Goal: Transaction & Acquisition: Purchase product/service

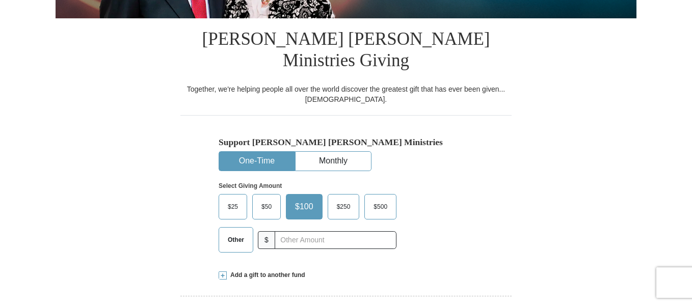
scroll to position [255, 0]
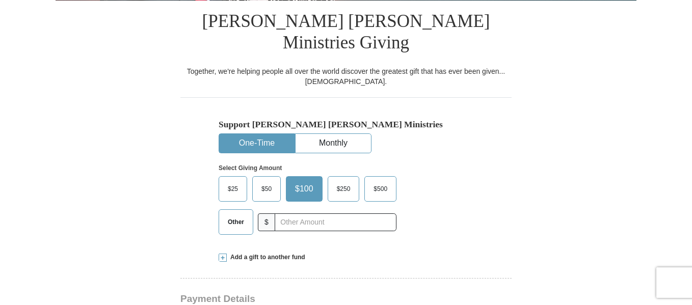
click at [242, 214] on span "Other" at bounding box center [236, 221] width 26 height 15
click at [0, 0] on input "Other" at bounding box center [0, 0] width 0 height 0
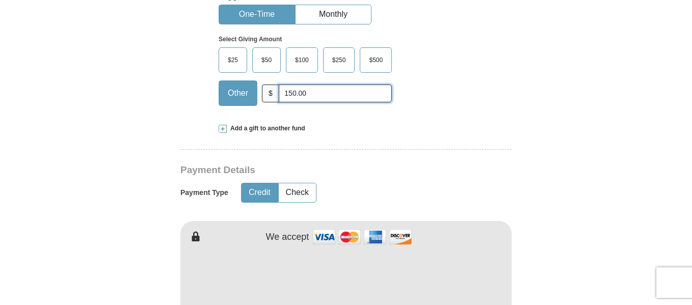
scroll to position [407, 0]
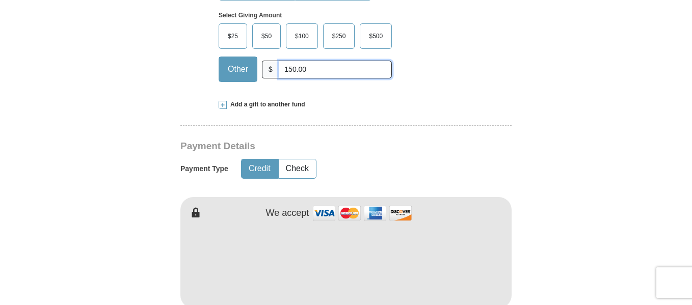
type input "150.00"
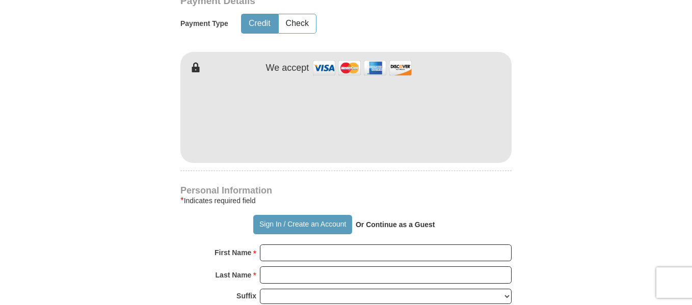
scroll to position [560, 0]
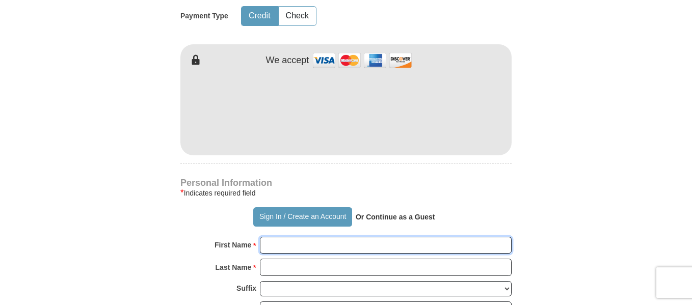
click at [286, 237] on input "First Name *" at bounding box center [386, 245] width 252 height 17
type input "[PERSON_NAME]"
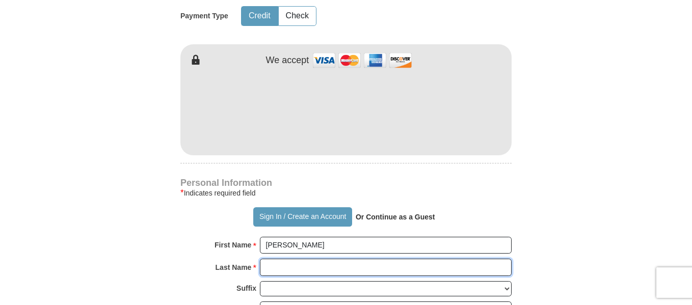
click at [300, 259] on input "Last Name *" at bounding box center [386, 267] width 252 height 17
type input "[PERSON_NAME]"
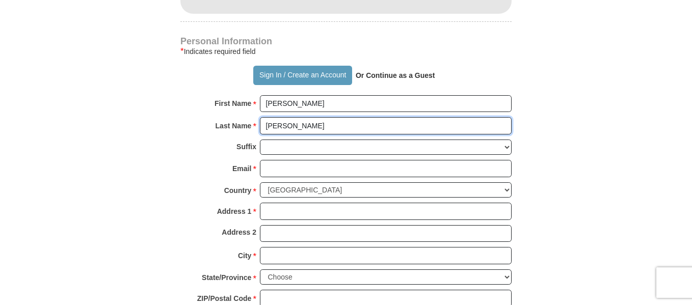
scroll to position [713, 0]
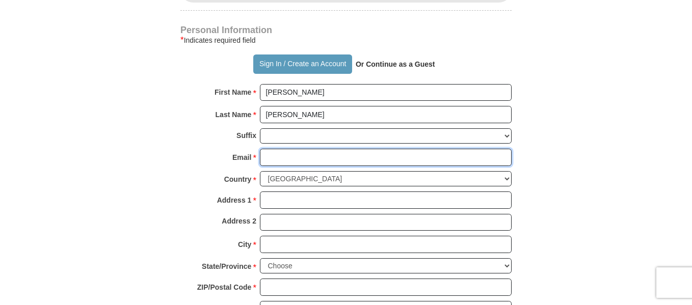
click at [268, 149] on input "Email *" at bounding box center [386, 157] width 252 height 17
type input "[EMAIL_ADDRESS][DOMAIN_NAME]"
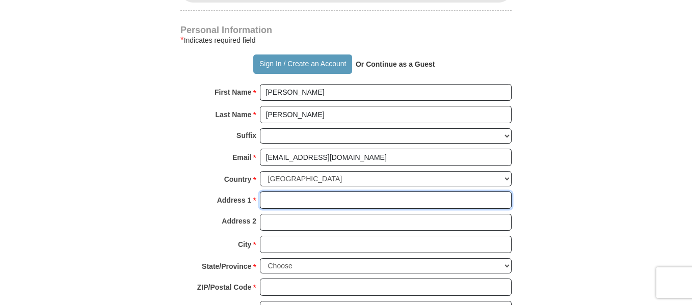
type input "[STREET_ADDRESS]"
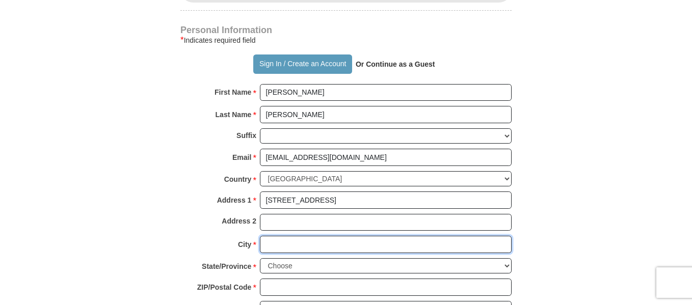
type input "ORANGEVALE"
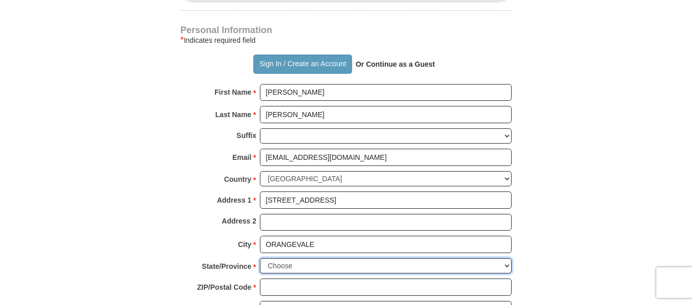
select select "CA"
type input "95662"
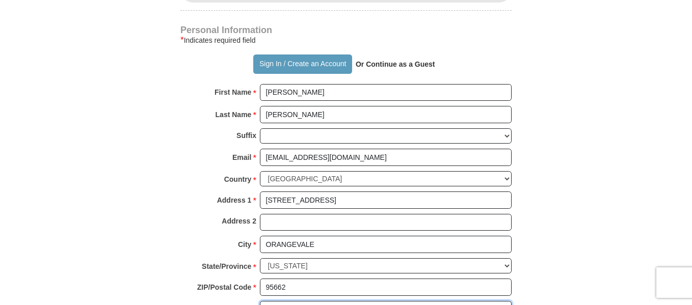
type input "9167213034"
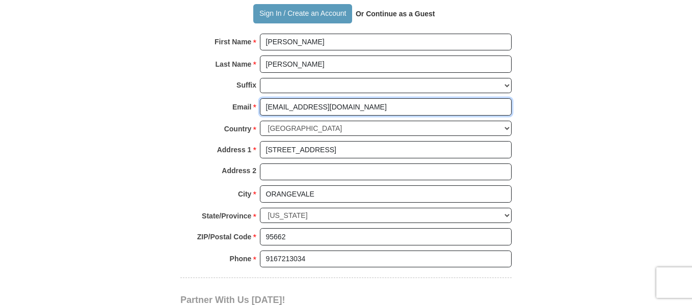
scroll to position [764, 0]
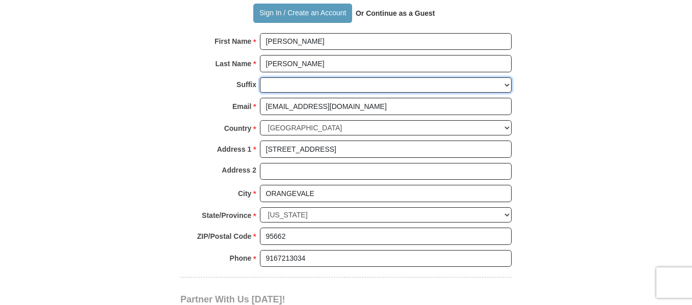
click at [278, 77] on select "[PERSON_NAME] I II III IV V VI" at bounding box center [386, 85] width 252 height 16
select select "Jr"
click at [260, 77] on select "[PERSON_NAME] I II III IV V VI" at bounding box center [386, 85] width 252 height 16
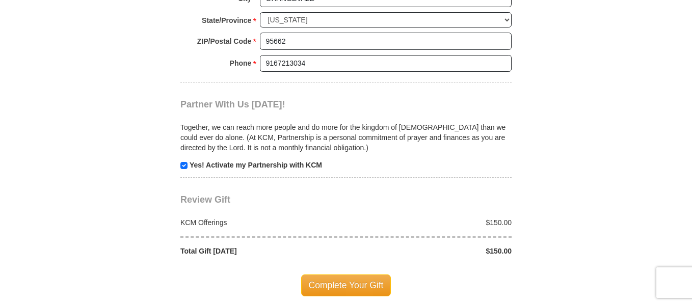
scroll to position [968, 0]
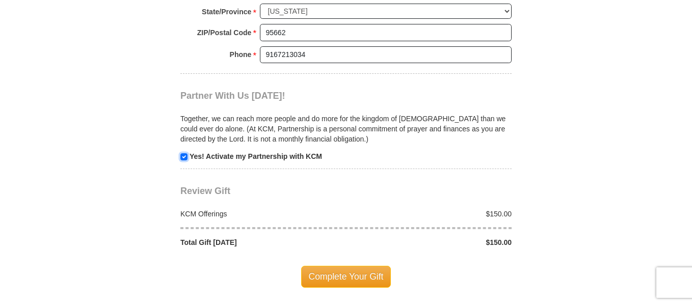
click at [183, 153] on input "checkbox" at bounding box center [183, 156] width 7 height 7
checkbox input "false"
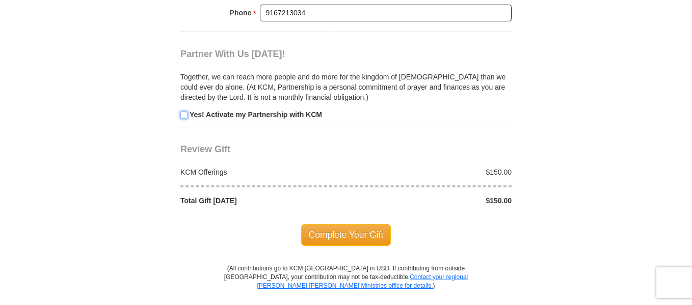
scroll to position [1019, 0]
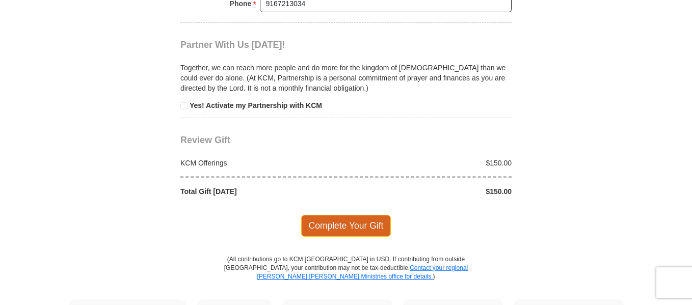
click at [317, 215] on span "Complete Your Gift" at bounding box center [346, 225] width 90 height 21
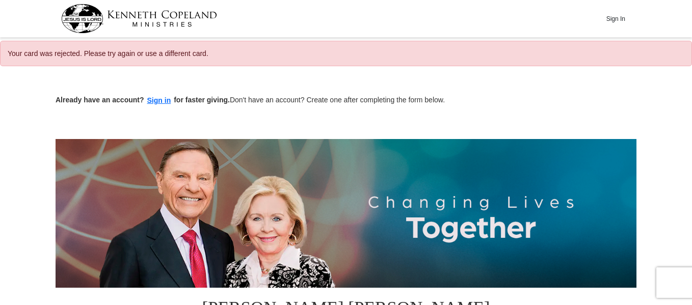
select select "CA"
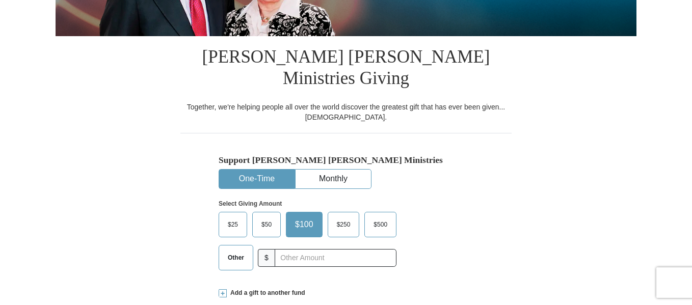
scroll to position [357, 0]
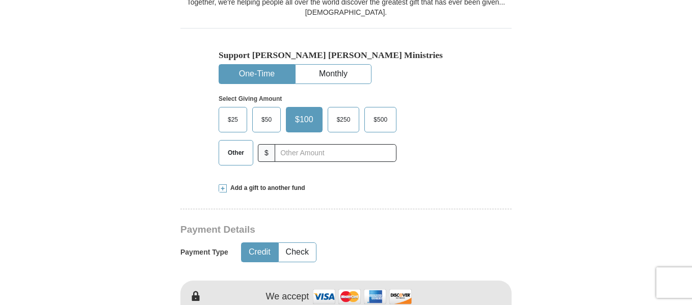
click at [241, 145] on span "Other" at bounding box center [236, 152] width 26 height 15
click at [0, 0] on input "Other" at bounding box center [0, 0] width 0 height 0
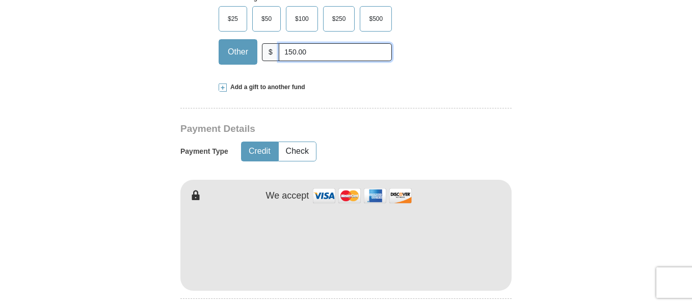
scroll to position [458, 0]
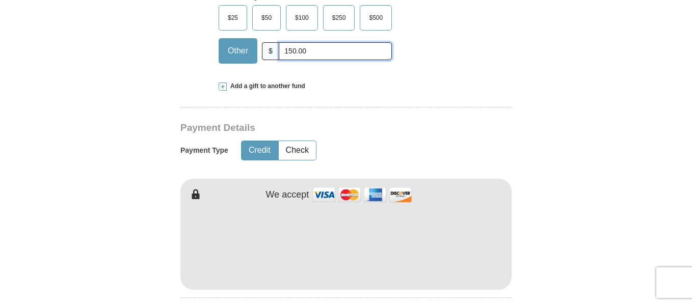
type input "150.00"
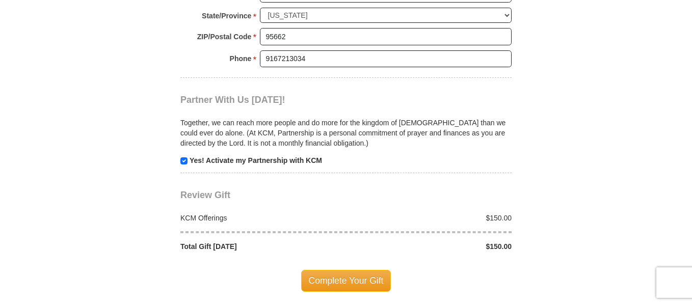
scroll to position [1019, 0]
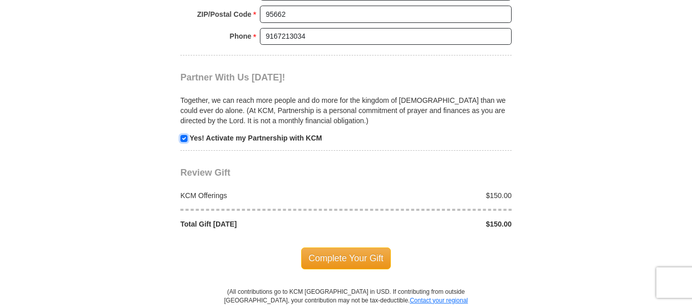
click at [185, 135] on input "checkbox" at bounding box center [183, 138] width 7 height 7
checkbox input "false"
click at [328, 248] on span "Complete Your Gift" at bounding box center [346, 258] width 90 height 21
